Goal: Check status

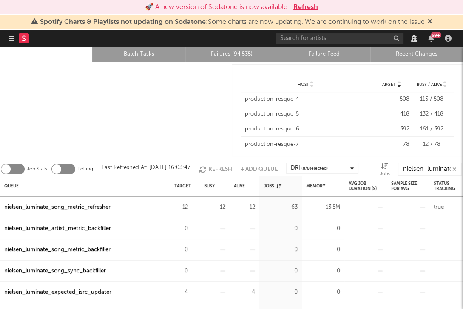
scroll to position [29, 0]
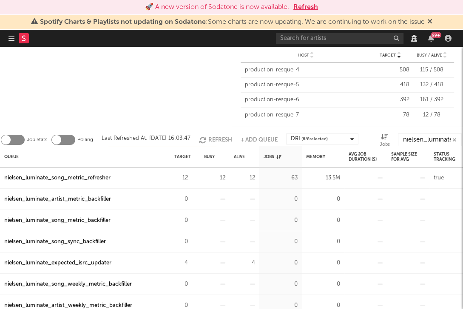
click at [106, 69] on div at bounding box center [116, 81] width 232 height 97
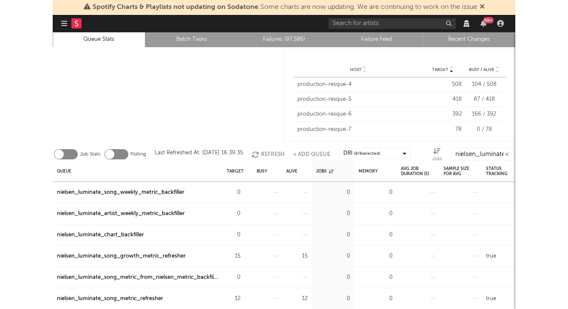
scroll to position [14, 0]
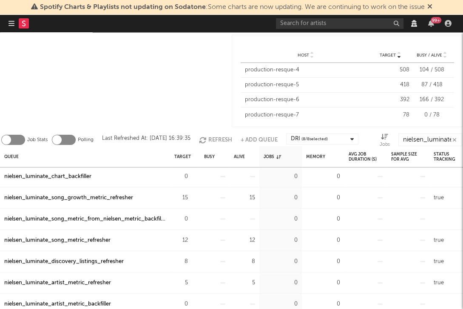
click at [90, 240] on div "nielsen_luminate_song_metric_refresher" at bounding box center [57, 240] width 106 height 10
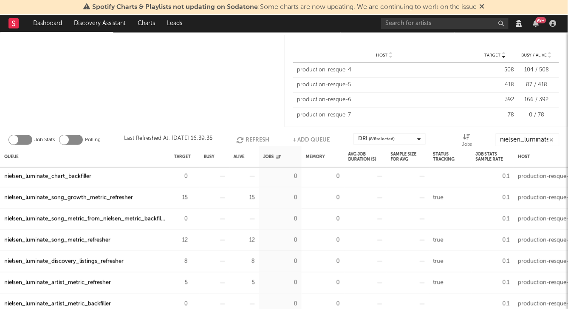
click at [141, 102] on div at bounding box center [142, 81] width 284 height 97
click at [121, 241] on div "nielsen_luminate_song_metric_refresher" at bounding box center [85, 240] width 170 height 21
copy div "nielsen_luminate_song_metric_refresher"
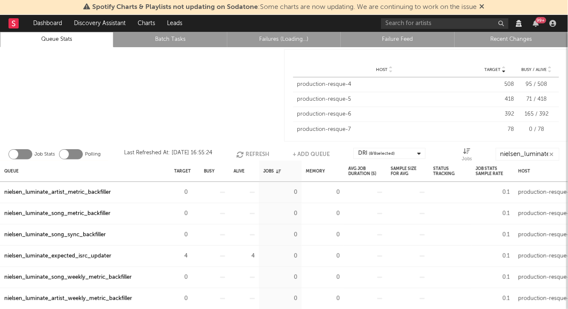
click at [195, 94] on div at bounding box center [142, 95] width 284 height 97
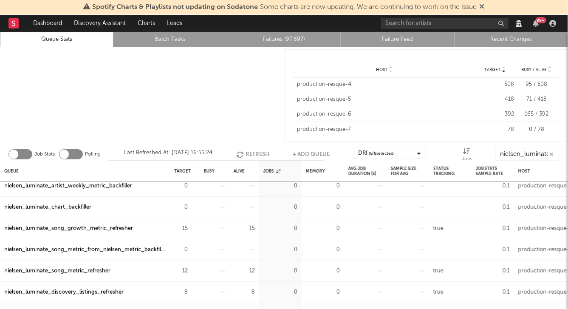
click at [96, 270] on div "nielsen_luminate_song_metric_refresher" at bounding box center [57, 271] width 106 height 10
